Goal: Download file/media

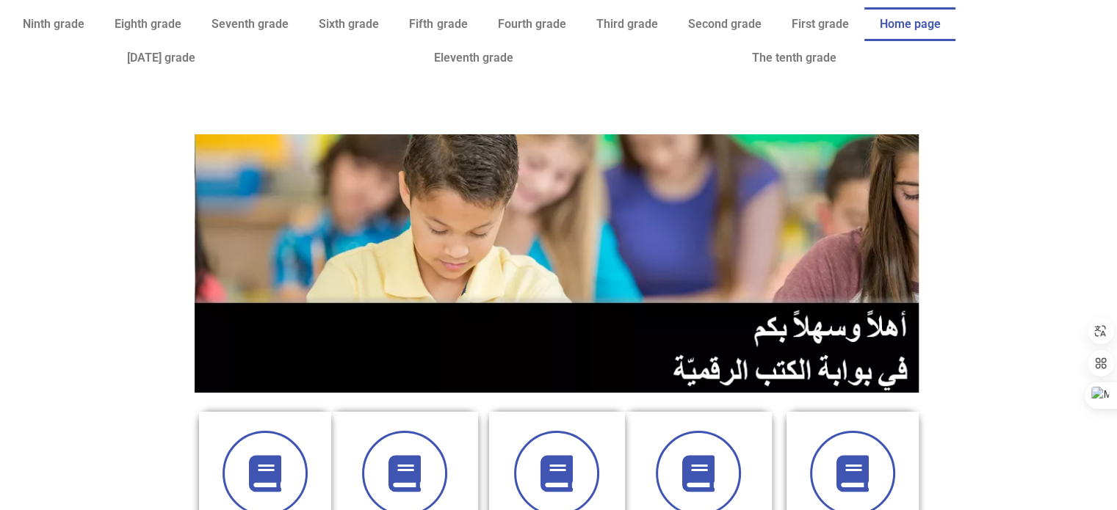
click at [643, 106] on div at bounding box center [558, 108] width 1102 height 37
click at [446, 20] on font "Fifth grade" at bounding box center [438, 24] width 58 height 14
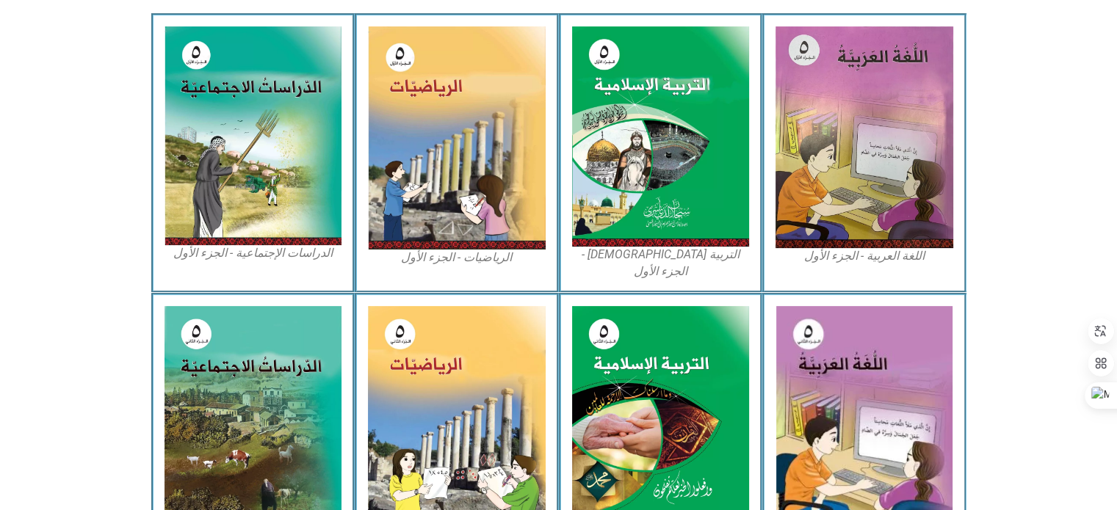
scroll to position [804, 0]
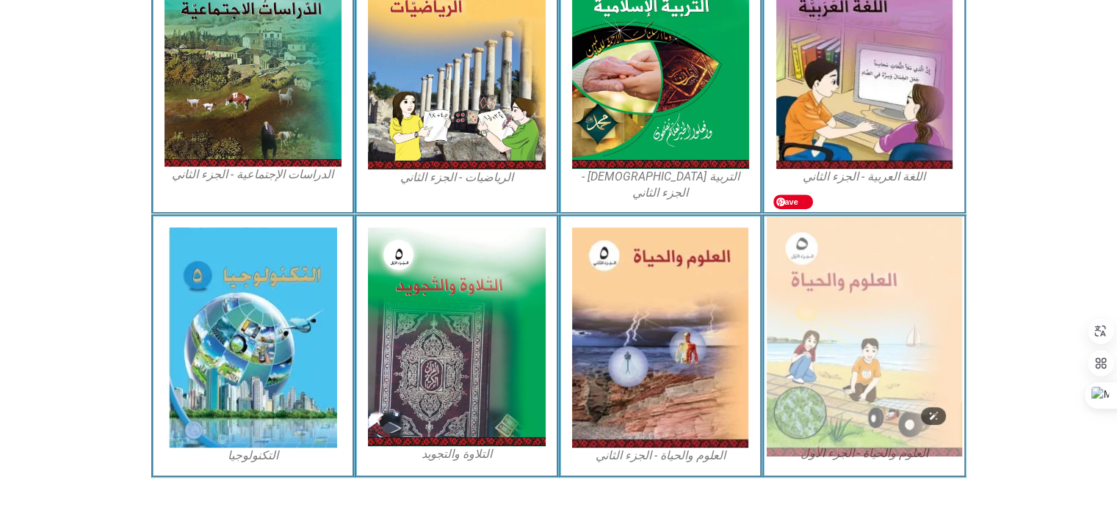
click at [853, 393] on img at bounding box center [863, 337] width 195 height 240
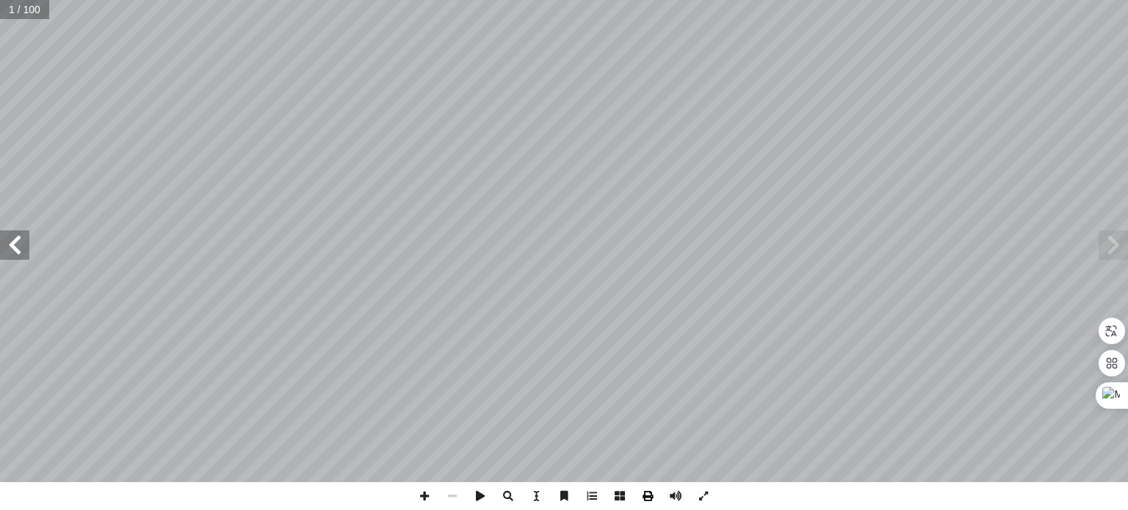
click at [648, 500] on span at bounding box center [648, 496] width 28 height 28
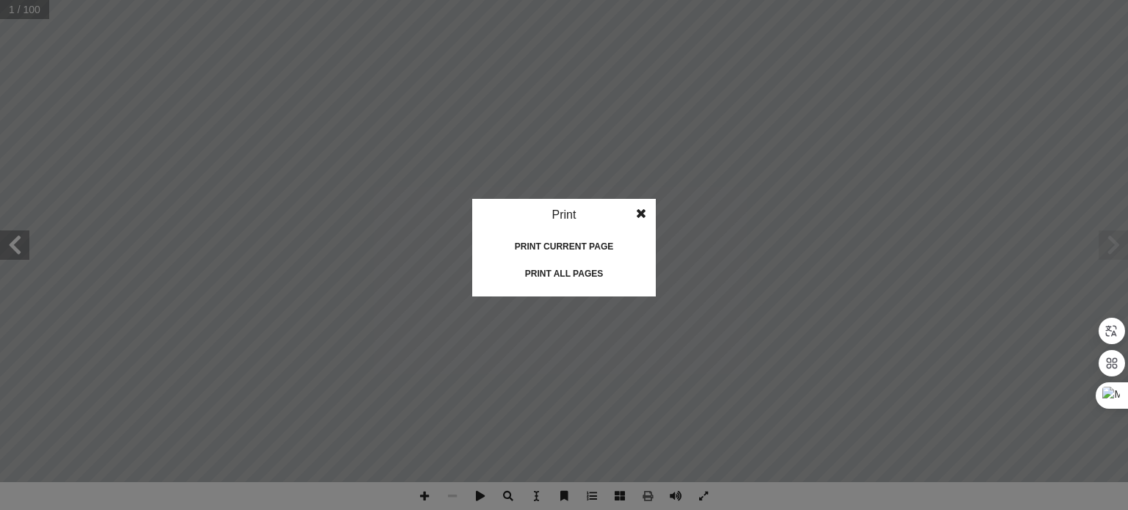
click at [575, 277] on div "Print all pages" at bounding box center [563, 273] width 147 height 23
